Goal: Task Accomplishment & Management: Complete application form

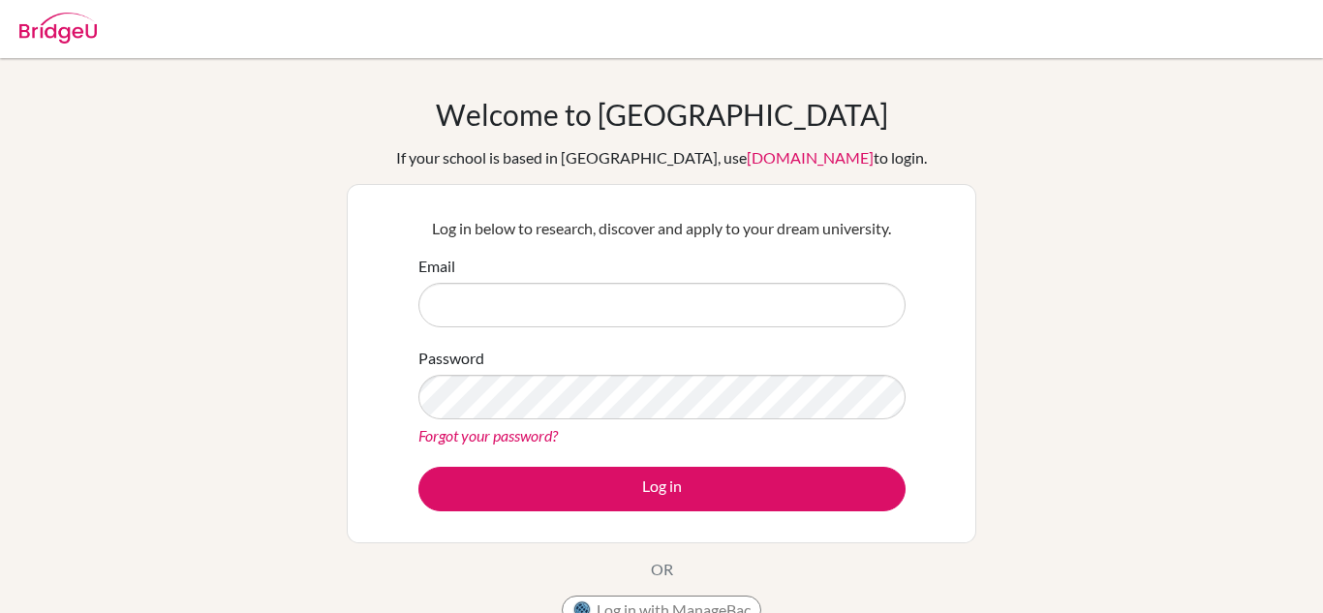
type input "[PERSON_NAME][EMAIL_ADDRESS][PERSON_NAME][DOMAIN_NAME]"
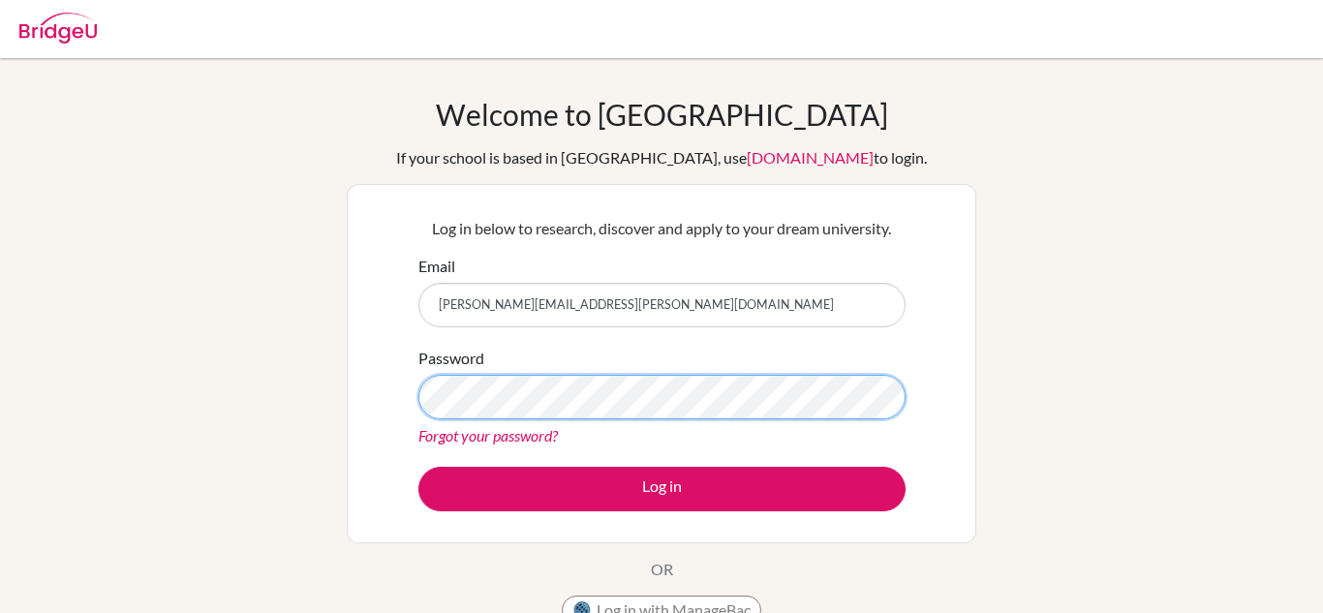
click at [419, 467] on button "Log in" at bounding box center [662, 489] width 487 height 45
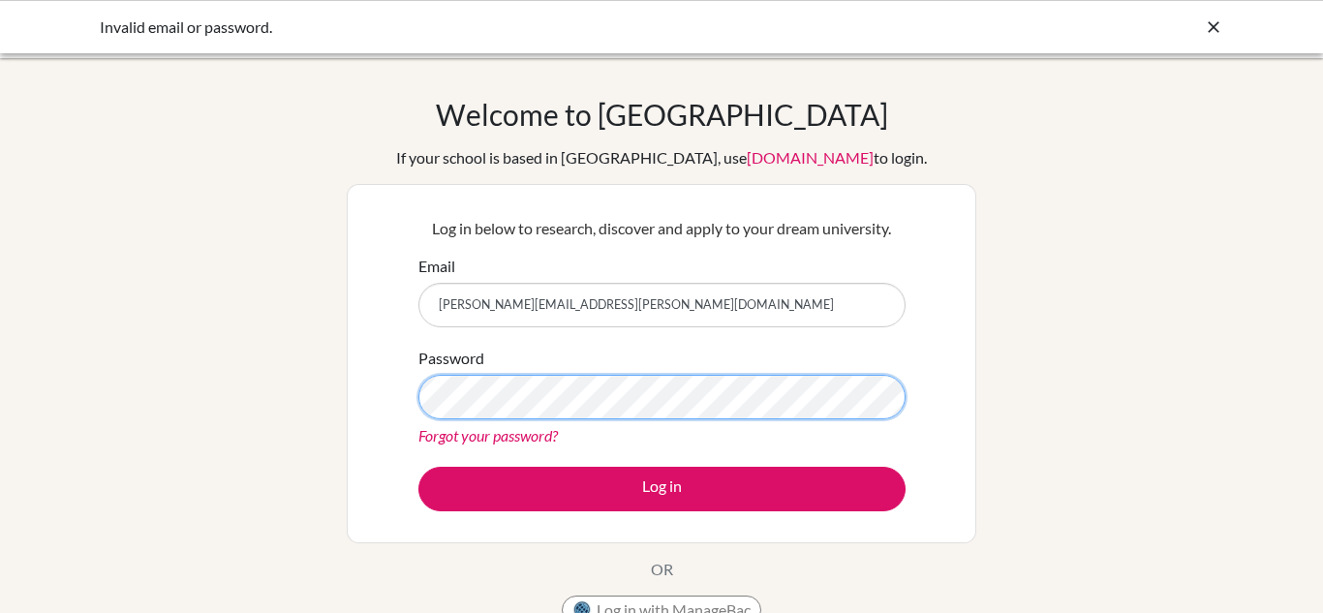
click at [419, 467] on button "Log in" at bounding box center [662, 489] width 487 height 45
